Goal: Find specific page/section: Find specific page/section

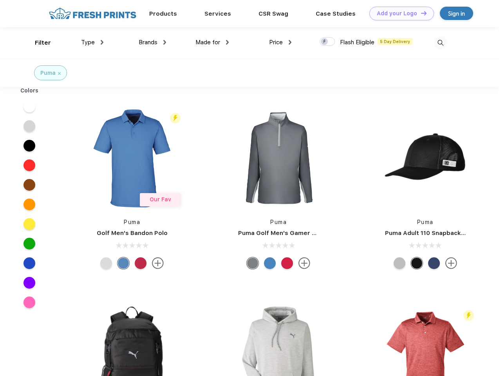
scroll to position [0, 0]
click at [399, 13] on link "Add your Logo Design Tool" at bounding box center [401, 14] width 65 height 14
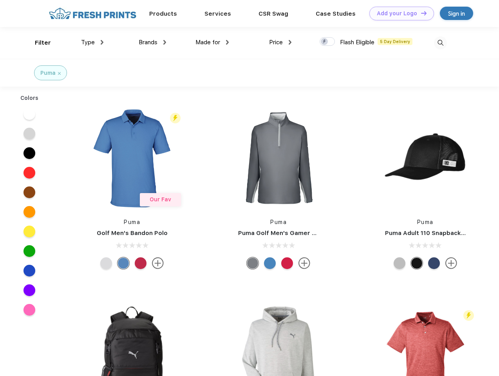
click at [0, 0] on div "Design Tool" at bounding box center [0, 0] width 0 height 0
click at [420, 13] on link "Add your Logo Design Tool" at bounding box center [401, 14] width 65 height 14
click at [38, 43] on div "Filter" at bounding box center [43, 42] width 16 height 9
click at [92, 42] on span "Type" at bounding box center [88, 42] width 14 height 7
click at [152, 42] on span "Brands" at bounding box center [148, 42] width 19 height 7
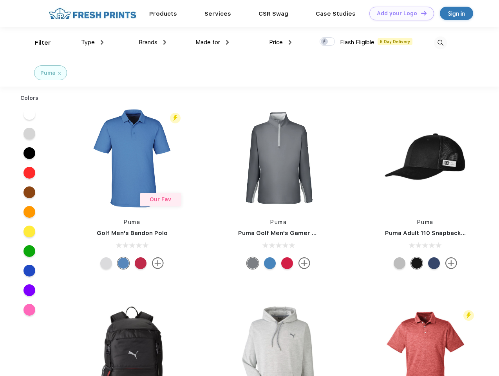
click at [212, 42] on span "Made for" at bounding box center [208, 42] width 25 height 7
click at [281, 42] on span "Price" at bounding box center [276, 42] width 14 height 7
click at [328, 42] on div at bounding box center [327, 41] width 15 height 9
click at [325, 42] on input "checkbox" at bounding box center [322, 39] width 5 height 5
click at [440, 43] on img at bounding box center [440, 42] width 13 height 13
